Goal: Obtain resource: Download file/media

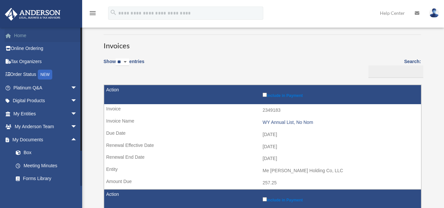
scroll to position [41, 0]
click at [17, 36] on link "Home" at bounding box center [46, 35] width 83 height 13
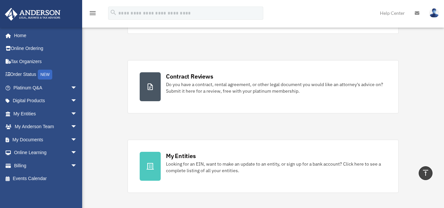
scroll to position [119, 0]
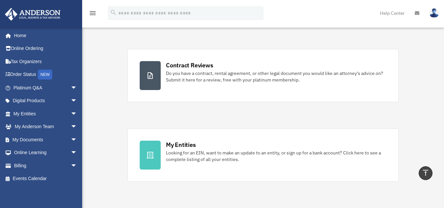
drag, startPoint x: 431, startPoint y: 42, endPoint x: 446, endPoint y: 55, distance: 19.4
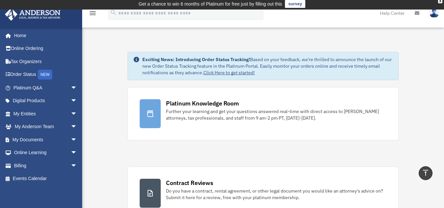
scroll to position [0, 0]
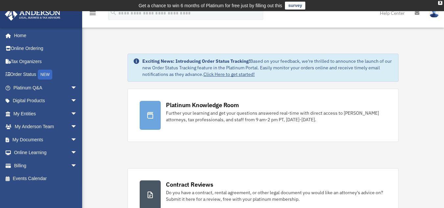
click at [28, 14] on img at bounding box center [33, 14] width 60 height 13
click at [46, 178] on link "Events Calendar" at bounding box center [46, 178] width 83 height 13
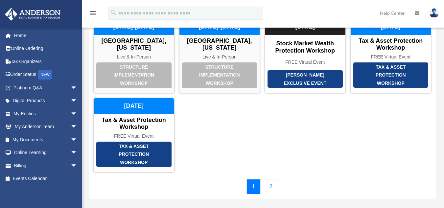
scroll to position [57, 0]
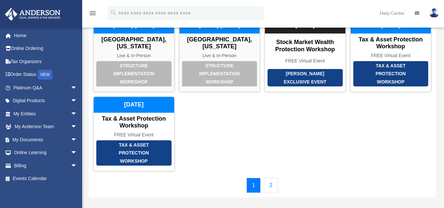
click at [275, 185] on link "2" at bounding box center [271, 185] width 14 height 15
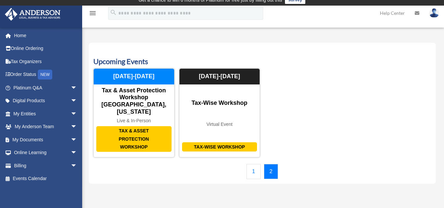
scroll to position [0, 0]
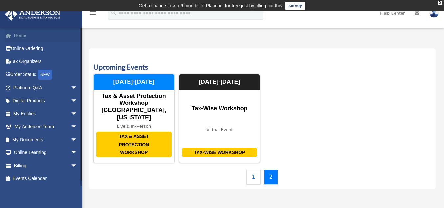
click at [26, 36] on link "Home" at bounding box center [46, 35] width 83 height 13
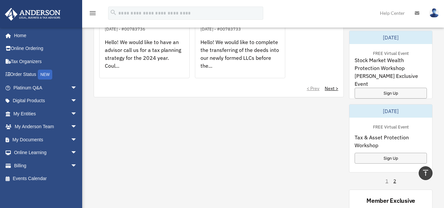
scroll to position [539, 0]
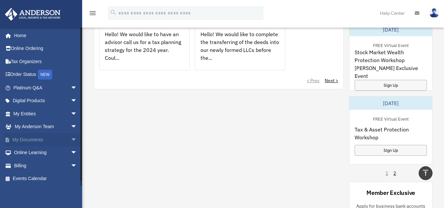
click at [43, 142] on link "My Documents arrow_drop_down" at bounding box center [46, 139] width 83 height 13
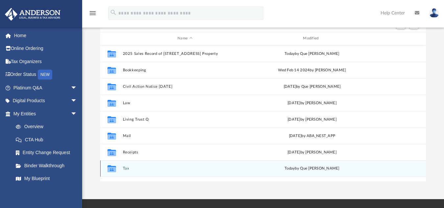
scroll to position [80, 0]
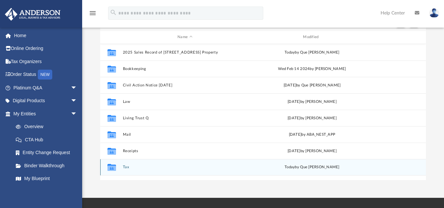
click at [115, 169] on icon "grid" at bounding box center [112, 168] width 9 height 5
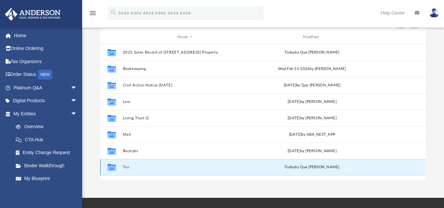
click at [115, 169] on icon "grid" at bounding box center [112, 168] width 9 height 5
click at [126, 167] on button "Tax" at bounding box center [185, 167] width 124 height 4
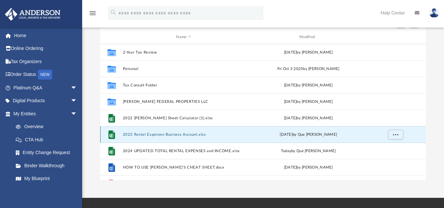
click at [190, 132] on button "2023 Rental Expenses-Business Account.xlsx" at bounding box center [184, 134] width 122 height 4
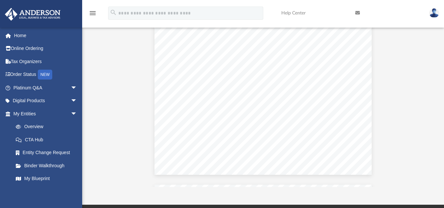
scroll to position [13, 0]
click at [96, 173] on div "Difficulty viewing your box folder? You can also access your account directly o…" at bounding box center [263, 82] width 362 height 210
click at [84, 170] on div "Difficulty viewing your box folder? You can also access your account directly o…" at bounding box center [263, 82] width 362 height 210
click at [192, 163] on div "Rents TRUONG FEDERAL PROPERTIES, LLC Description Property A Address Property B …" at bounding box center [263, 93] width 217 height 168
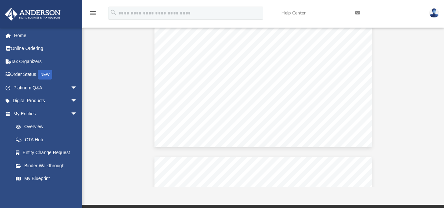
scroll to position [36, 0]
click at [208, 165] on div "1 / 2 63%" at bounding box center [263, 171] width 110 height 14
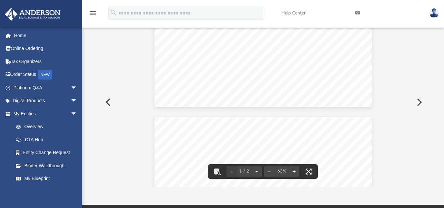
scroll to position [87, 0]
